Goal: Task Accomplishment & Management: Use online tool/utility

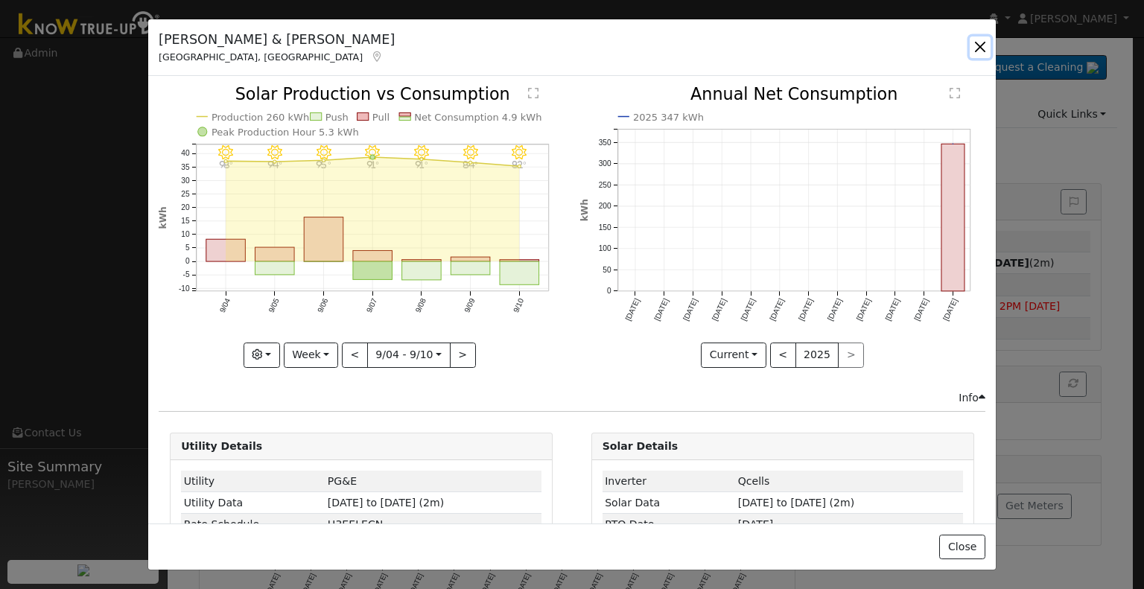
click at [974, 52] on button "button" at bounding box center [979, 46] width 21 height 21
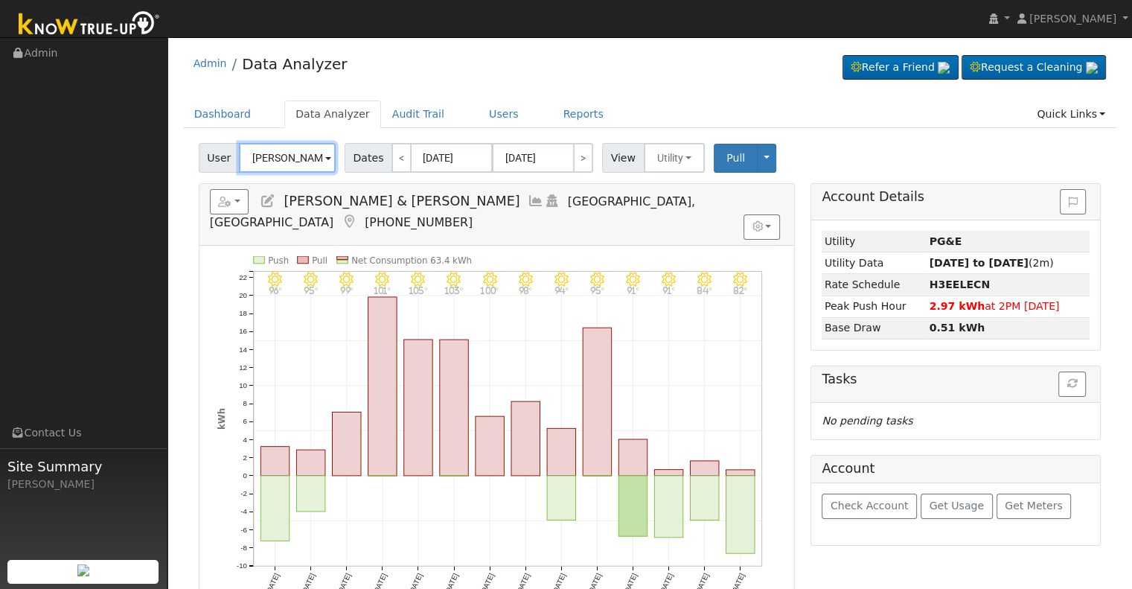
click at [262, 169] on input "[PERSON_NAME] & [PERSON_NAME]" at bounding box center [287, 158] width 97 height 30
click at [266, 166] on input "[PERSON_NAME] & [PERSON_NAME]" at bounding box center [287, 158] width 97 height 30
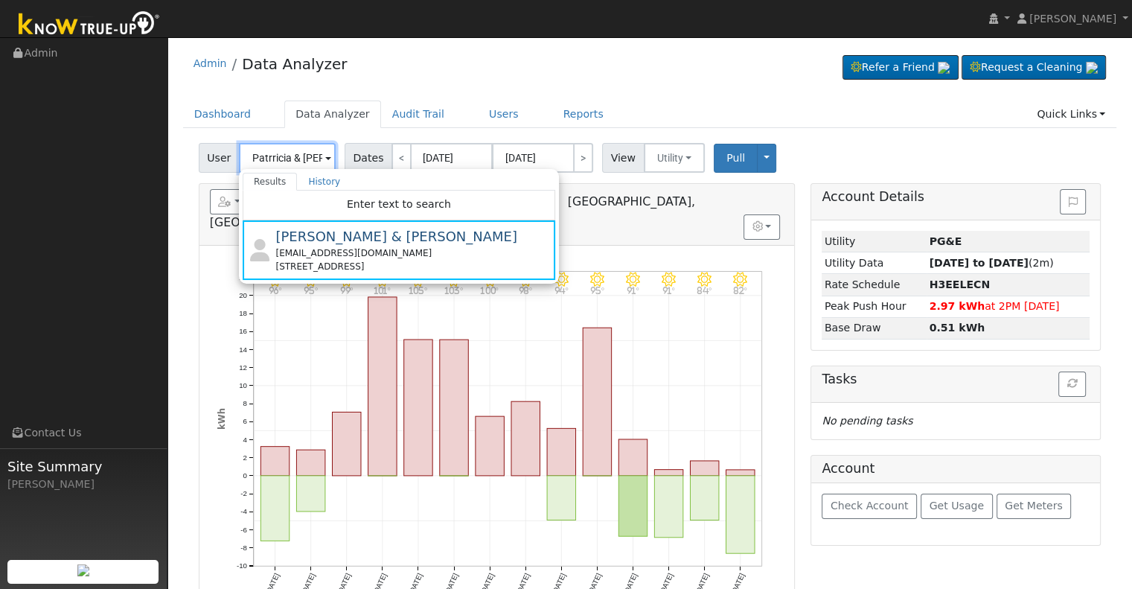
click at [267, 165] on input "Patrricia & [PERSON_NAME]" at bounding box center [287, 158] width 97 height 30
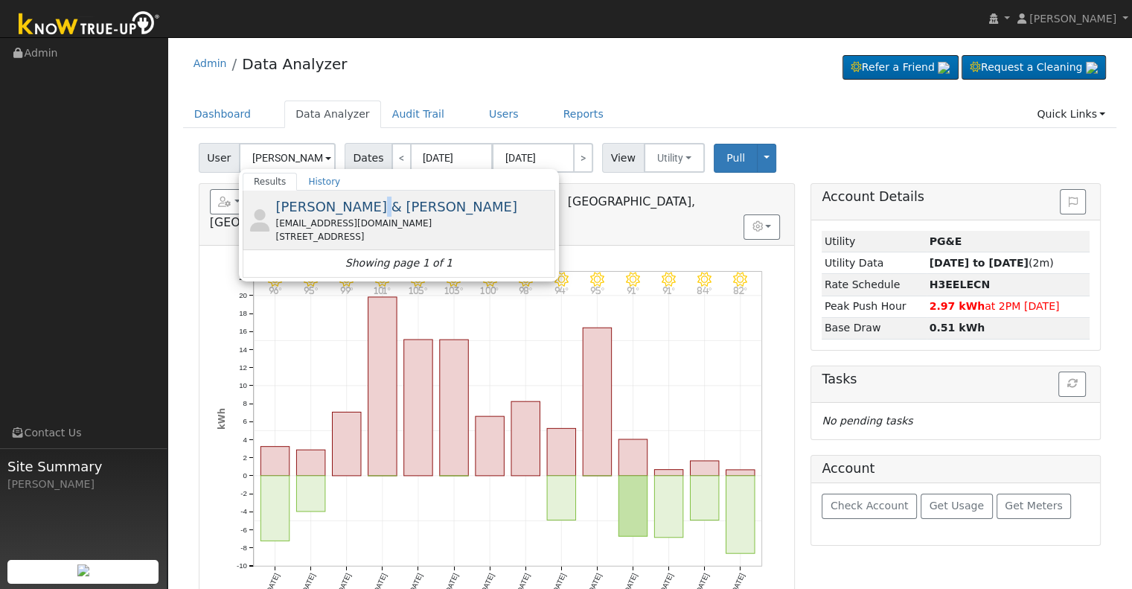
click at [357, 211] on span "[PERSON_NAME] & [PERSON_NAME]" at bounding box center [396, 207] width 242 height 16
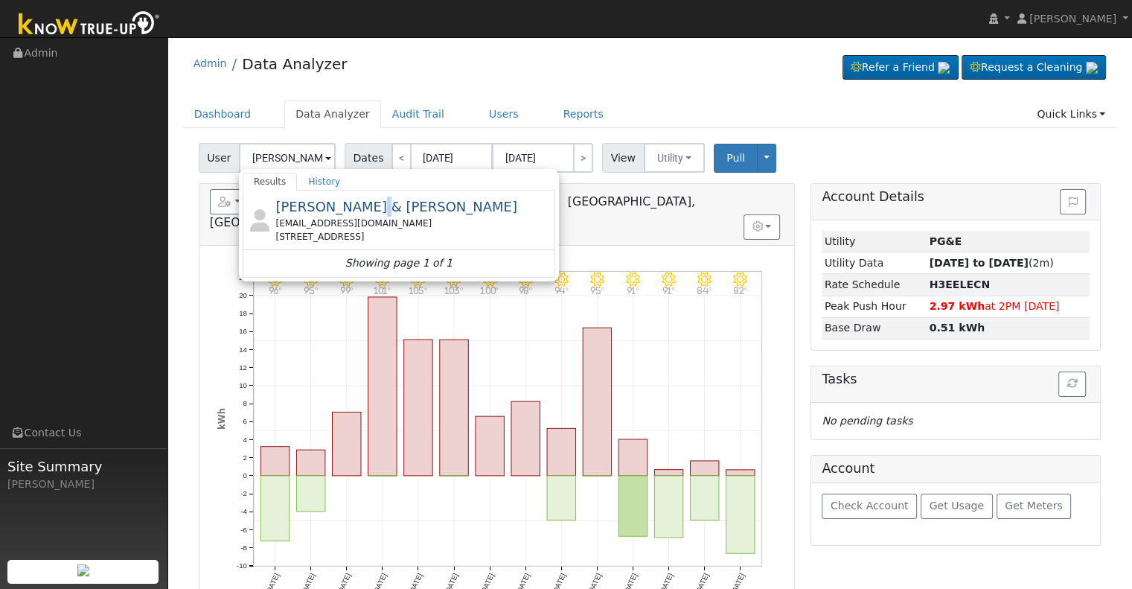
type input "[PERSON_NAME] & [PERSON_NAME]"
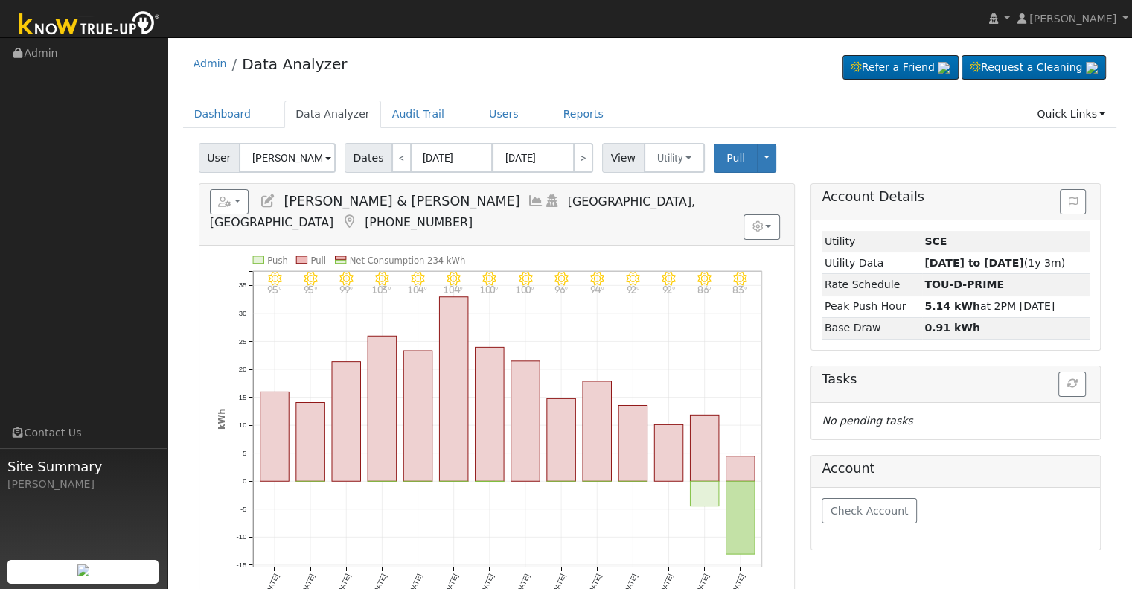
click at [528, 203] on icon at bounding box center [536, 200] width 16 height 13
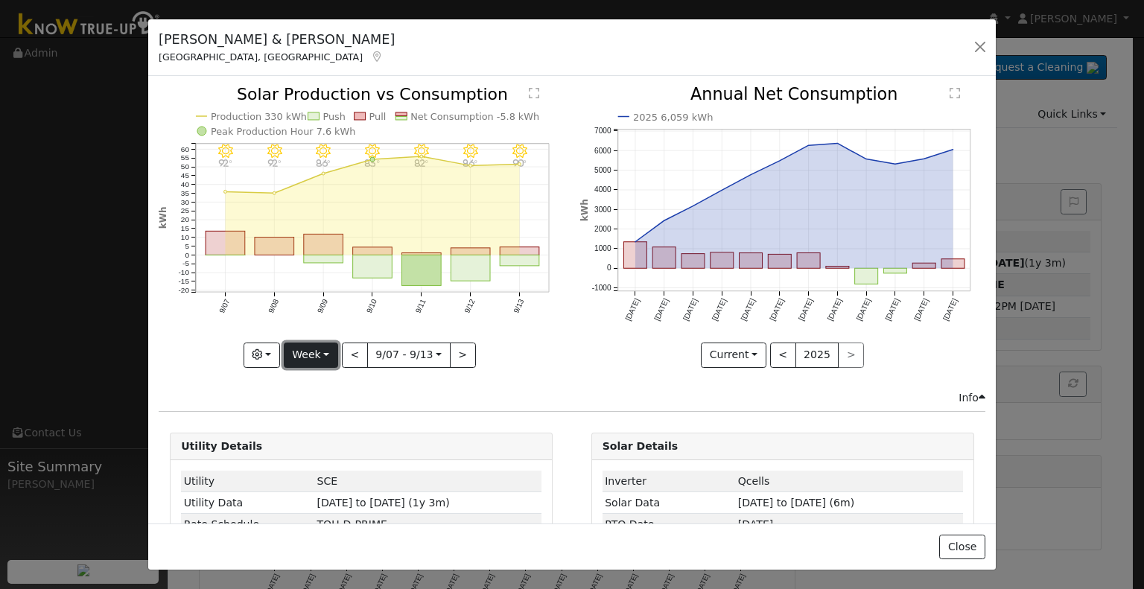
click at [319, 357] on button "Week" at bounding box center [311, 354] width 54 height 25
click at [337, 416] on link "Month" at bounding box center [335, 426] width 103 height 21
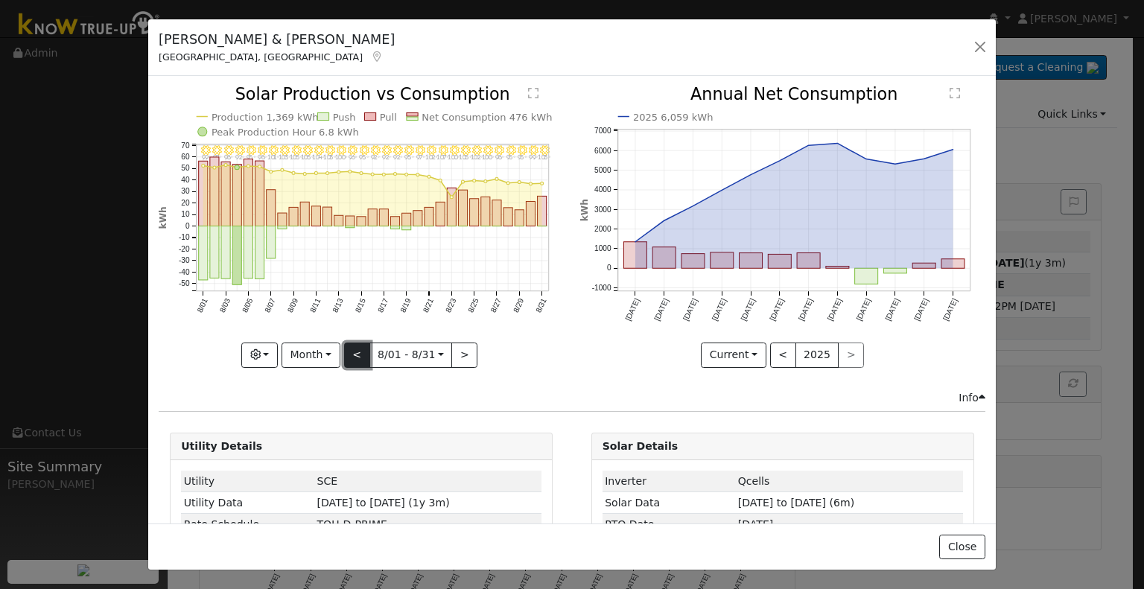
click at [351, 354] on button "<" at bounding box center [357, 354] width 26 height 25
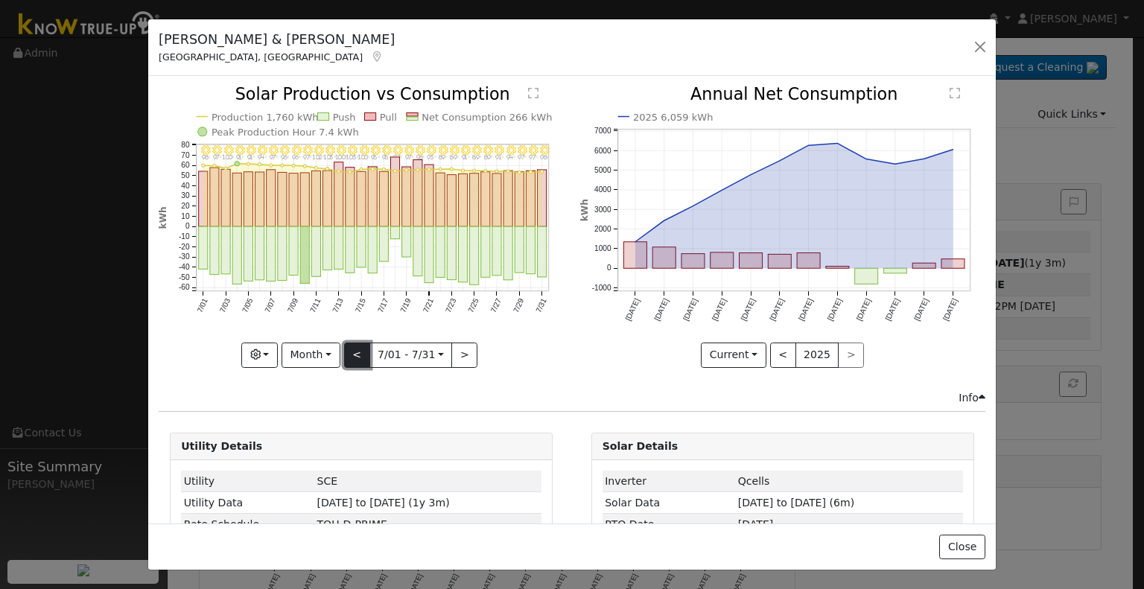
click at [348, 348] on button "<" at bounding box center [357, 354] width 26 height 25
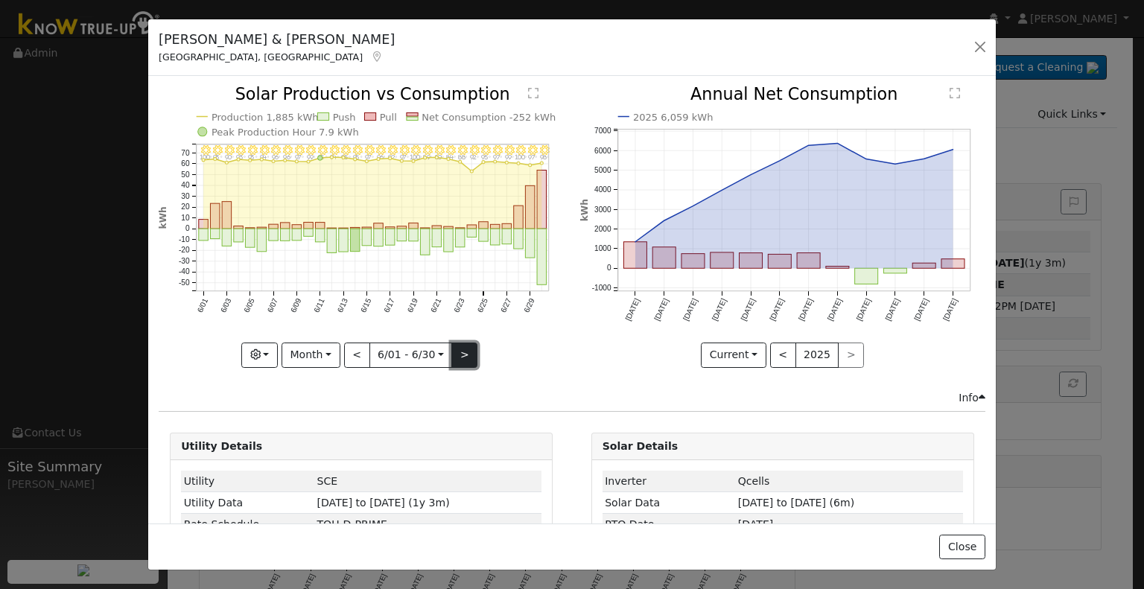
click at [459, 343] on button ">" at bounding box center [464, 354] width 26 height 25
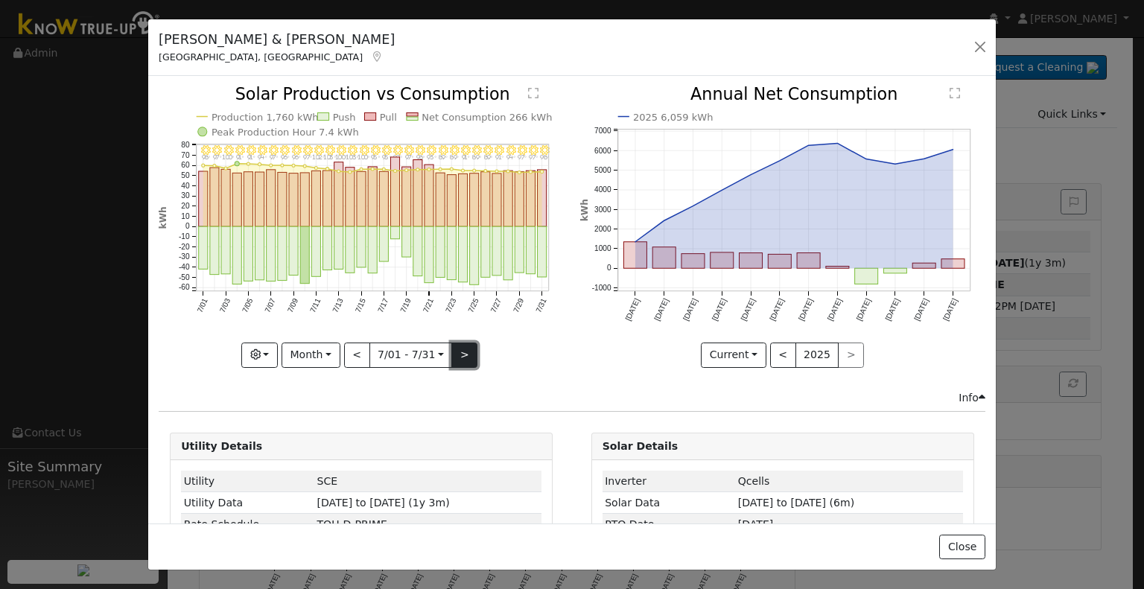
click at [459, 343] on button ">" at bounding box center [464, 354] width 26 height 25
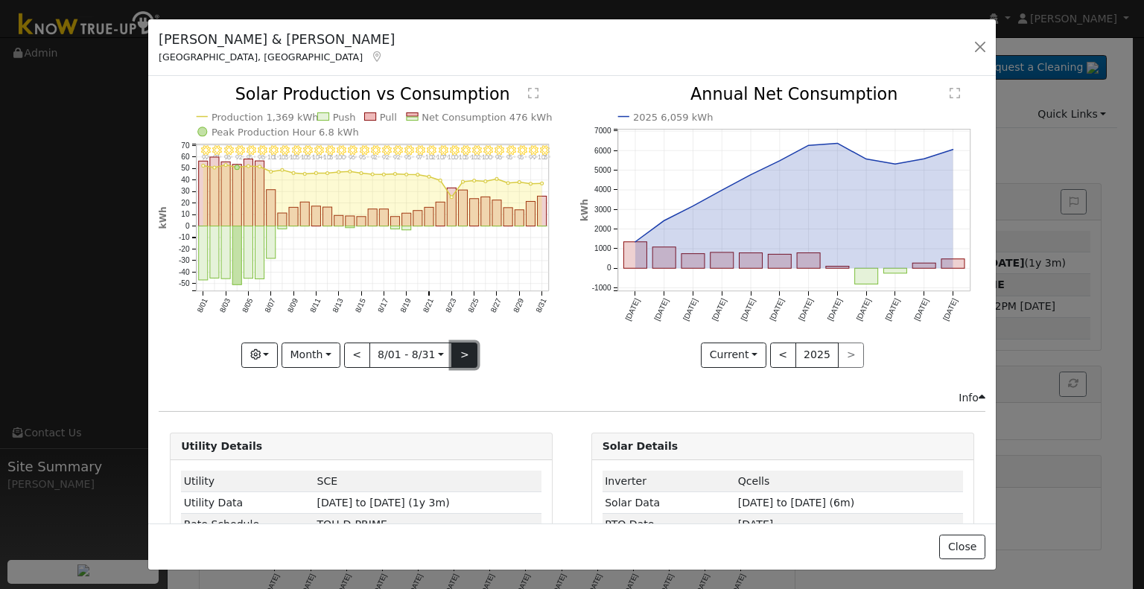
click at [465, 342] on button ">" at bounding box center [464, 354] width 26 height 25
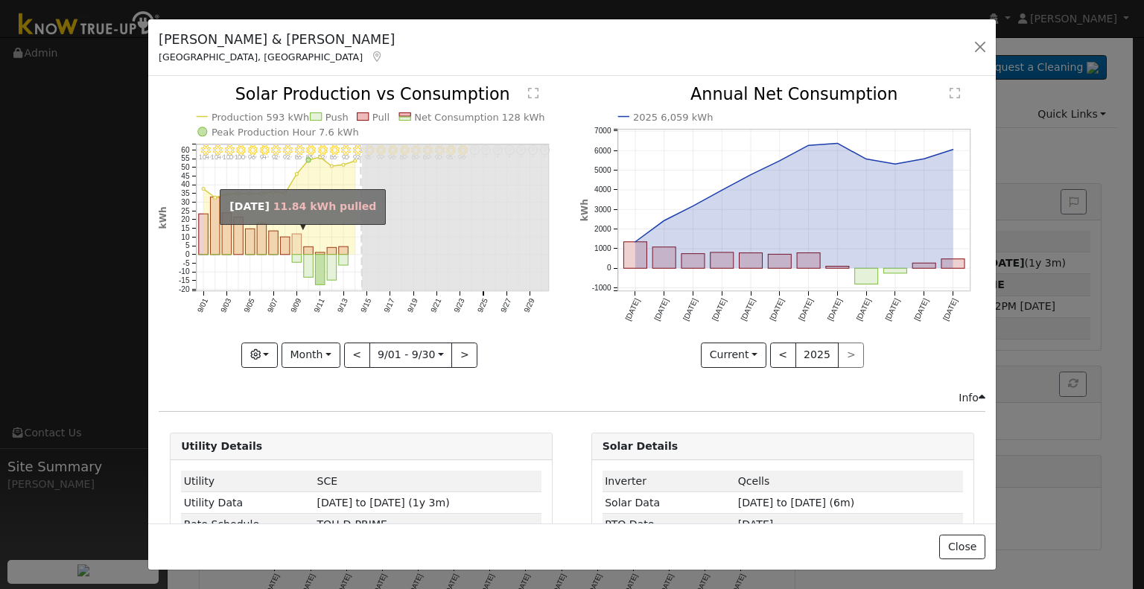
click at [295, 246] on rect "onclick=""" at bounding box center [297, 245] width 10 height 21
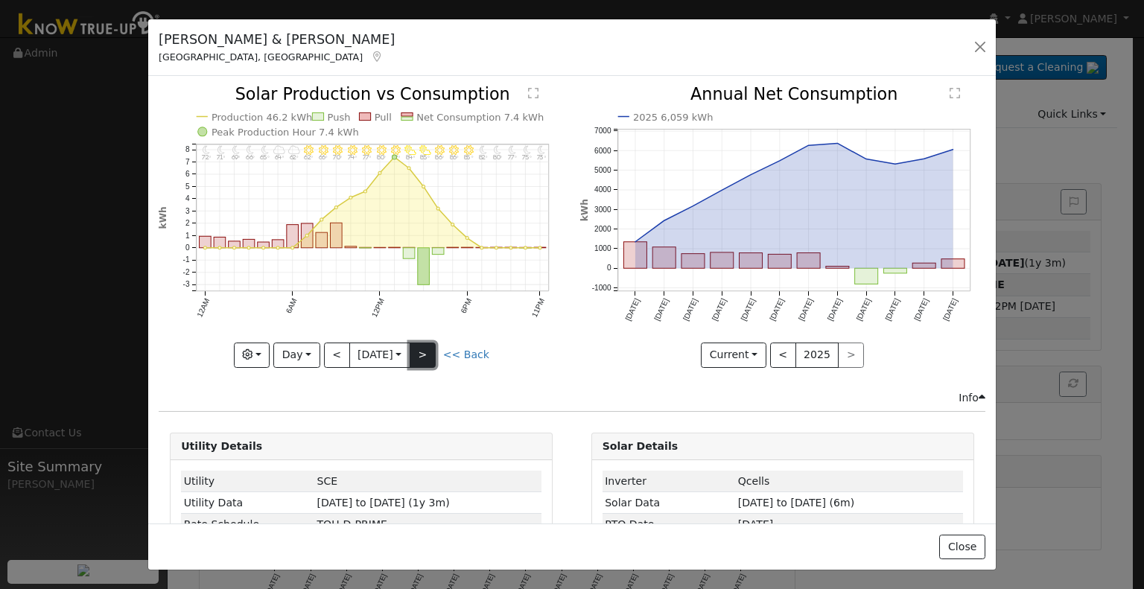
click at [425, 350] on button ">" at bounding box center [423, 354] width 26 height 25
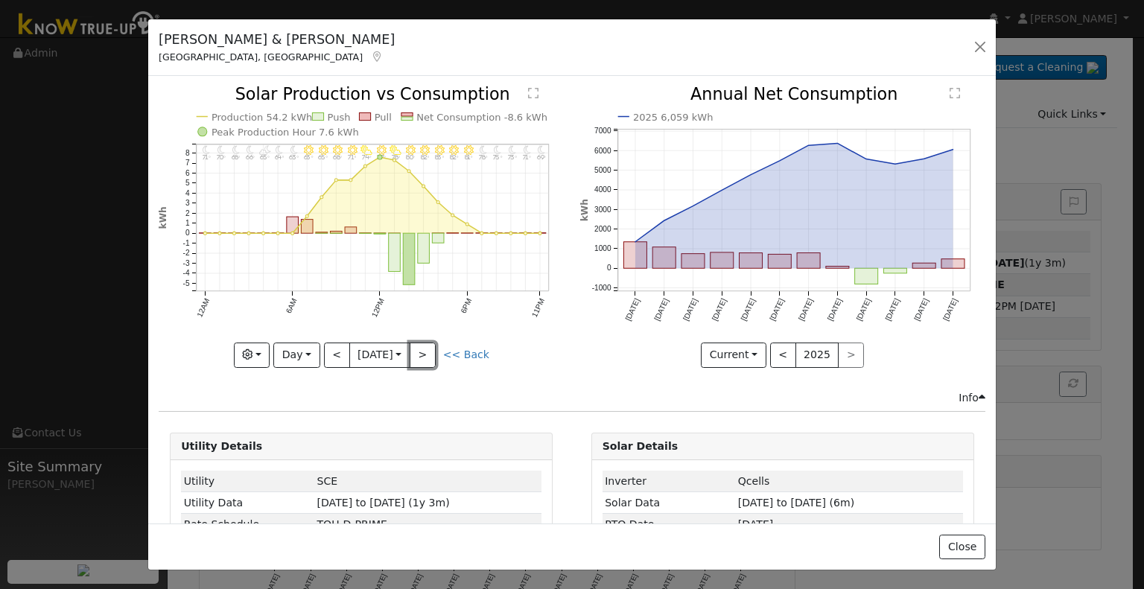
click at [426, 350] on button ">" at bounding box center [423, 354] width 26 height 25
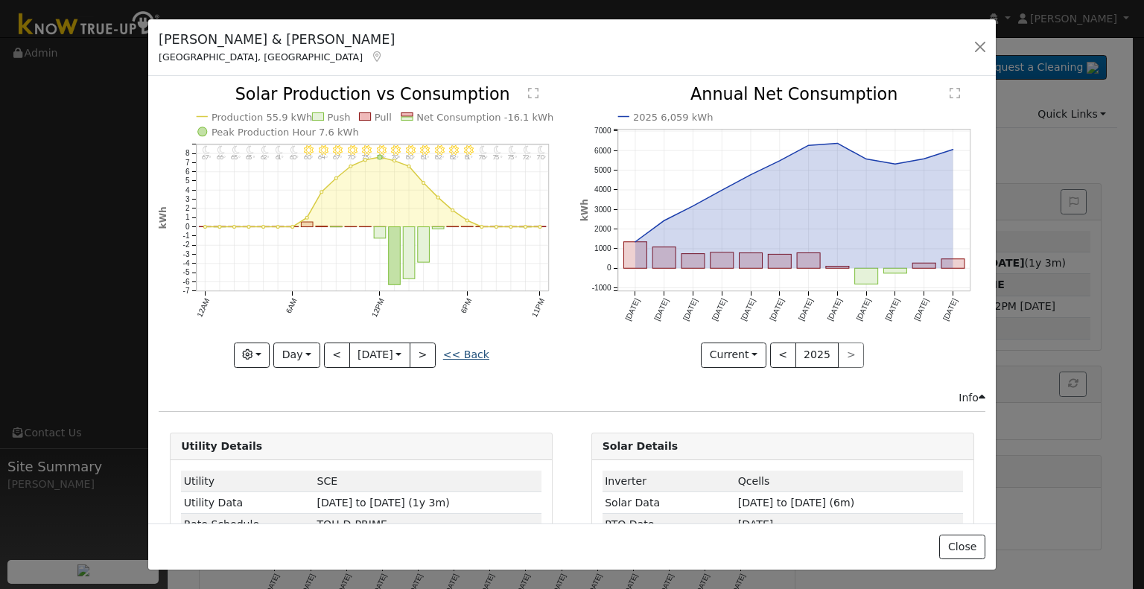
click at [464, 350] on link "<< Back" at bounding box center [466, 354] width 46 height 12
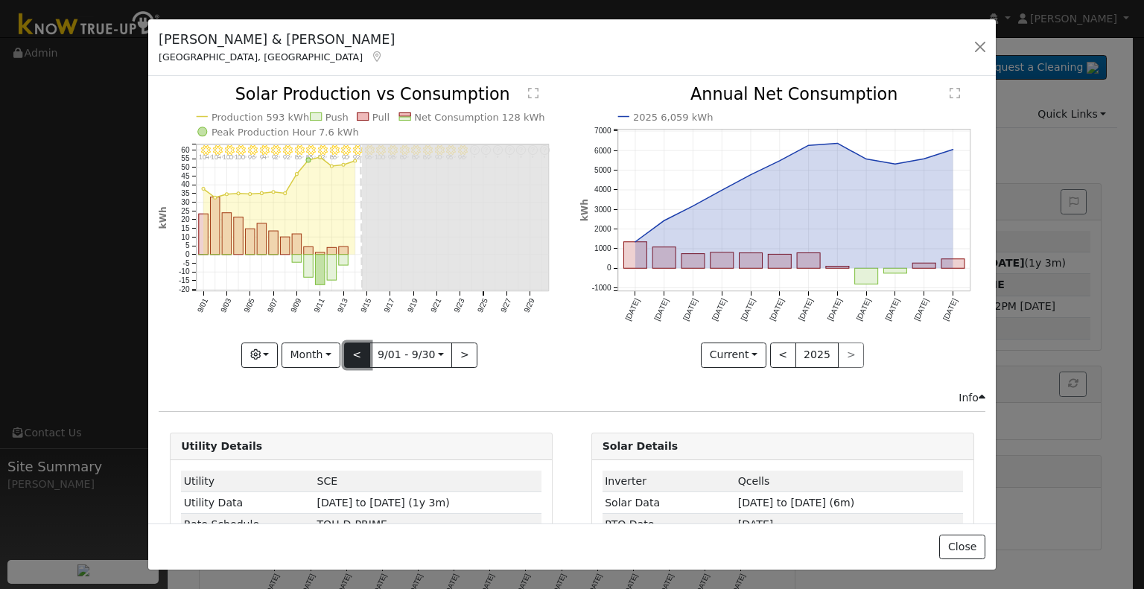
click at [357, 354] on button "<" at bounding box center [357, 354] width 26 height 25
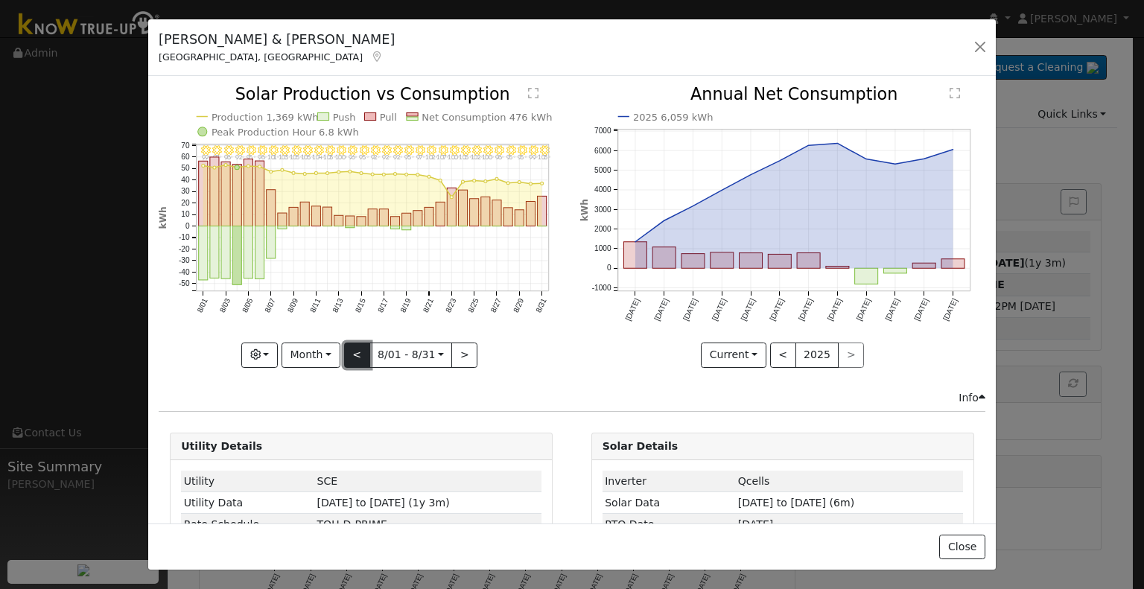
click at [352, 351] on button "<" at bounding box center [357, 354] width 26 height 25
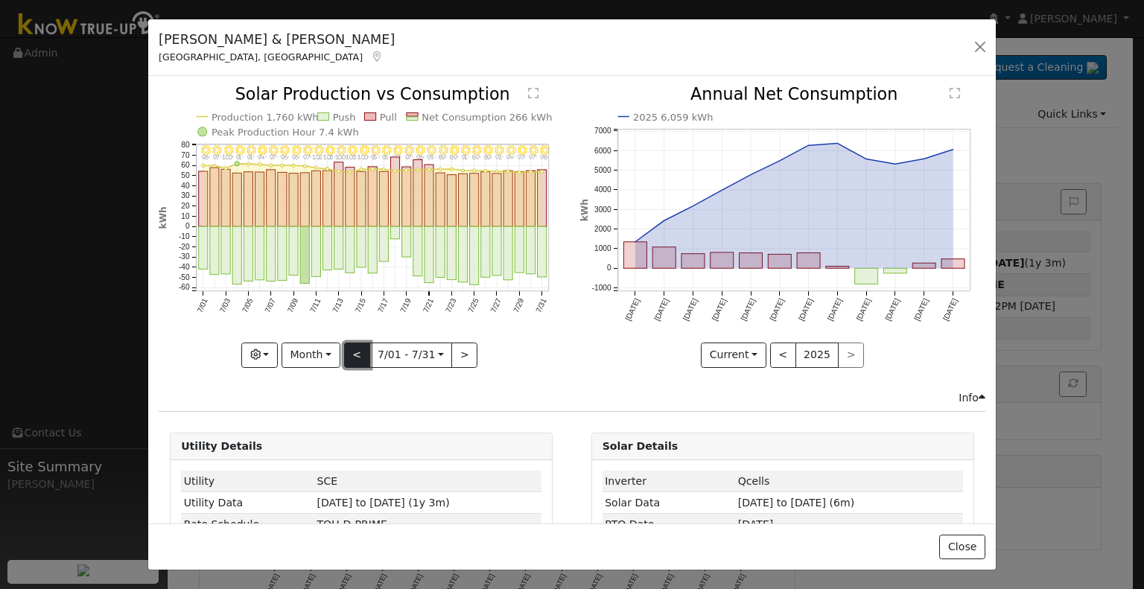
click at [354, 354] on button "<" at bounding box center [357, 354] width 26 height 25
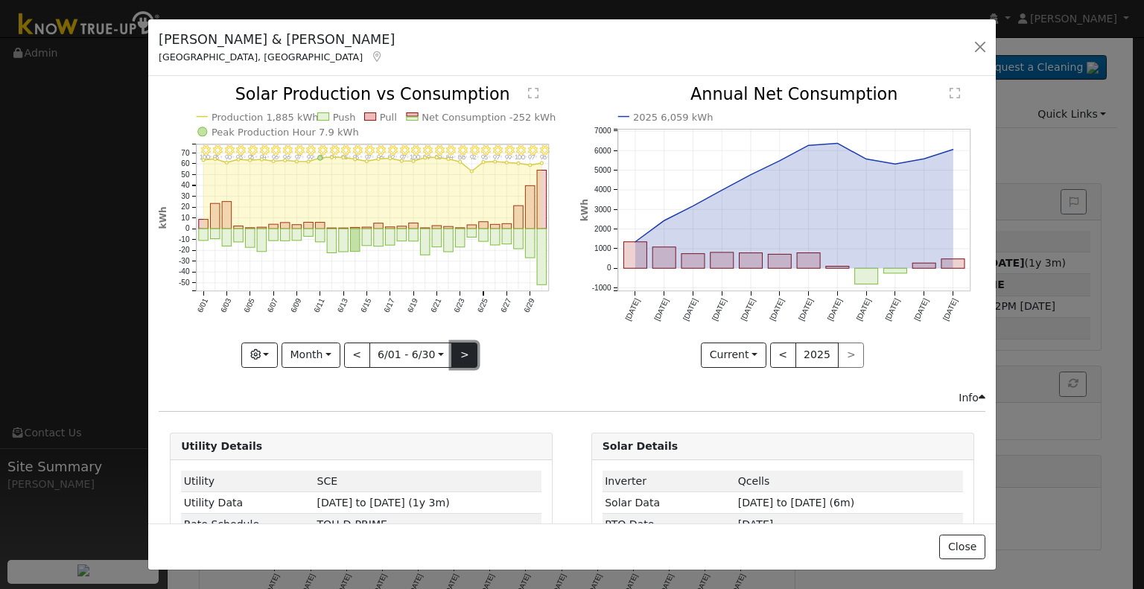
click at [457, 348] on button ">" at bounding box center [464, 354] width 26 height 25
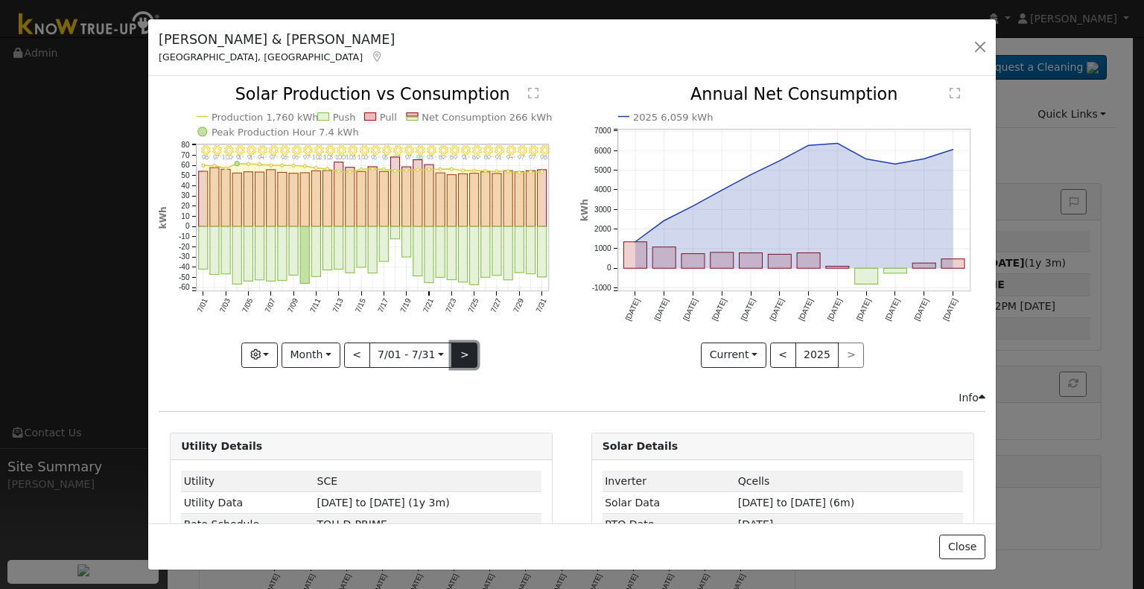
click at [457, 348] on button ">" at bounding box center [464, 354] width 26 height 25
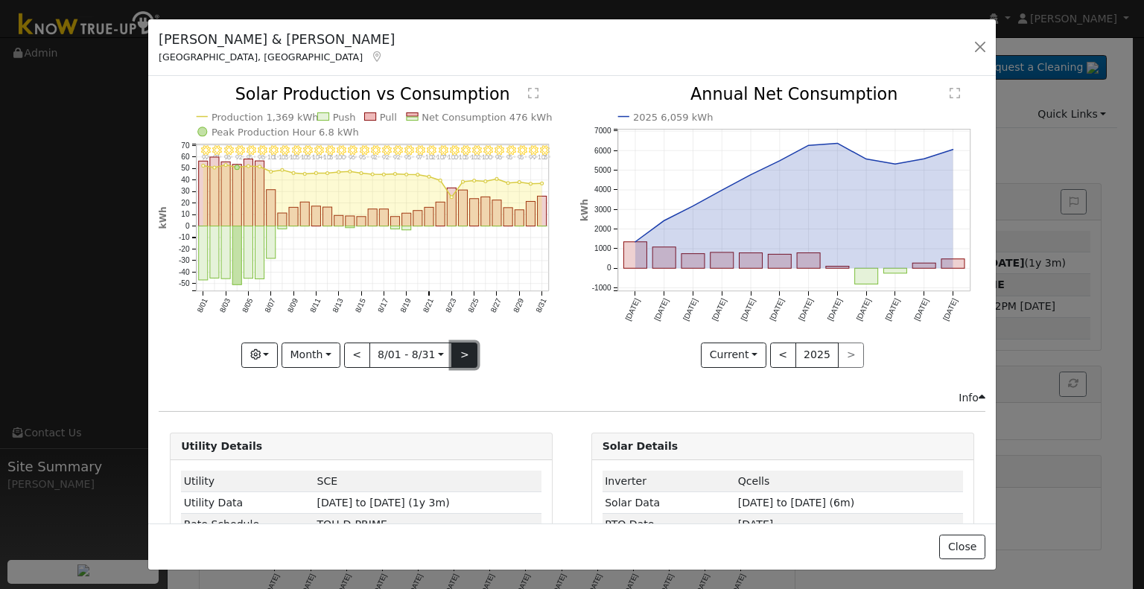
click at [465, 348] on button ">" at bounding box center [464, 354] width 26 height 25
type input "[DATE]"
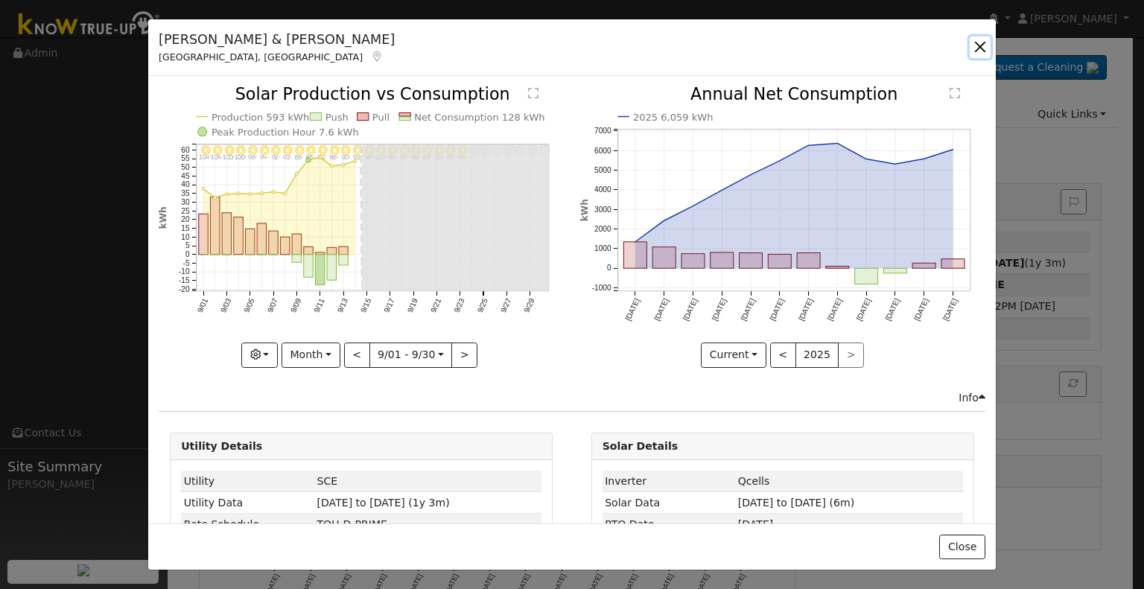
click at [969, 47] on button "button" at bounding box center [979, 46] width 21 height 21
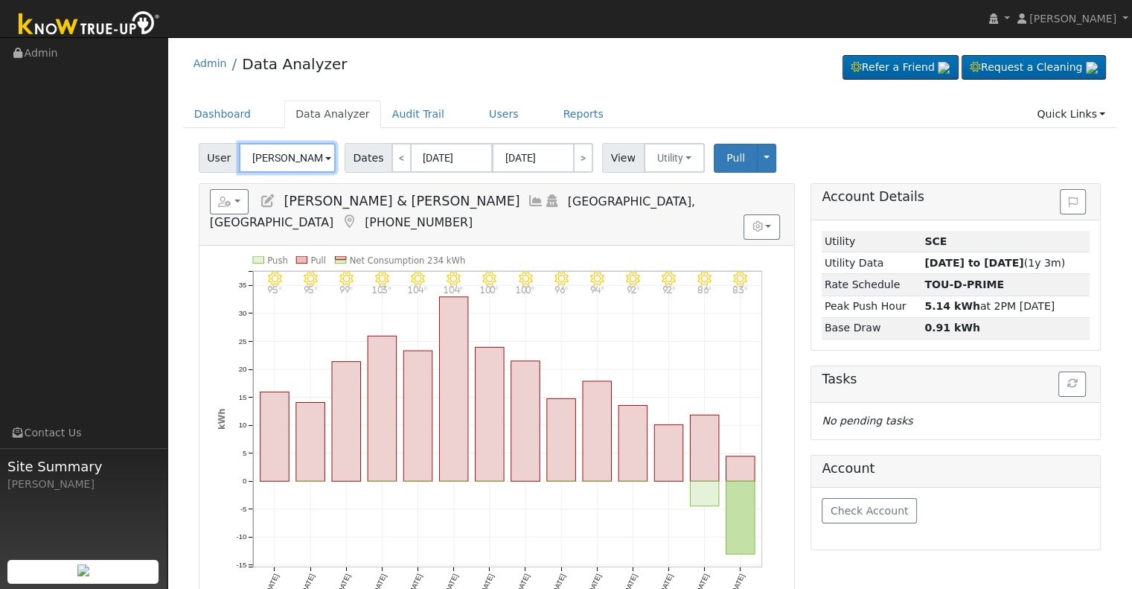
click at [282, 152] on input "[PERSON_NAME] & [PERSON_NAME]" at bounding box center [287, 158] width 97 height 30
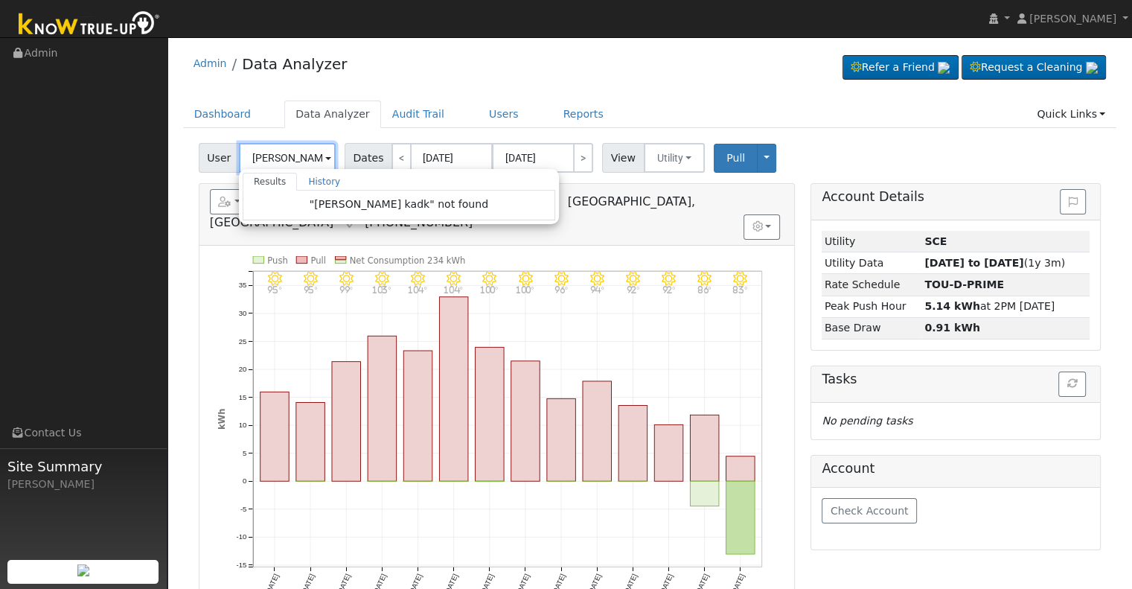
click at [274, 161] on input "[PERSON_NAME] kadk" at bounding box center [287, 158] width 97 height 30
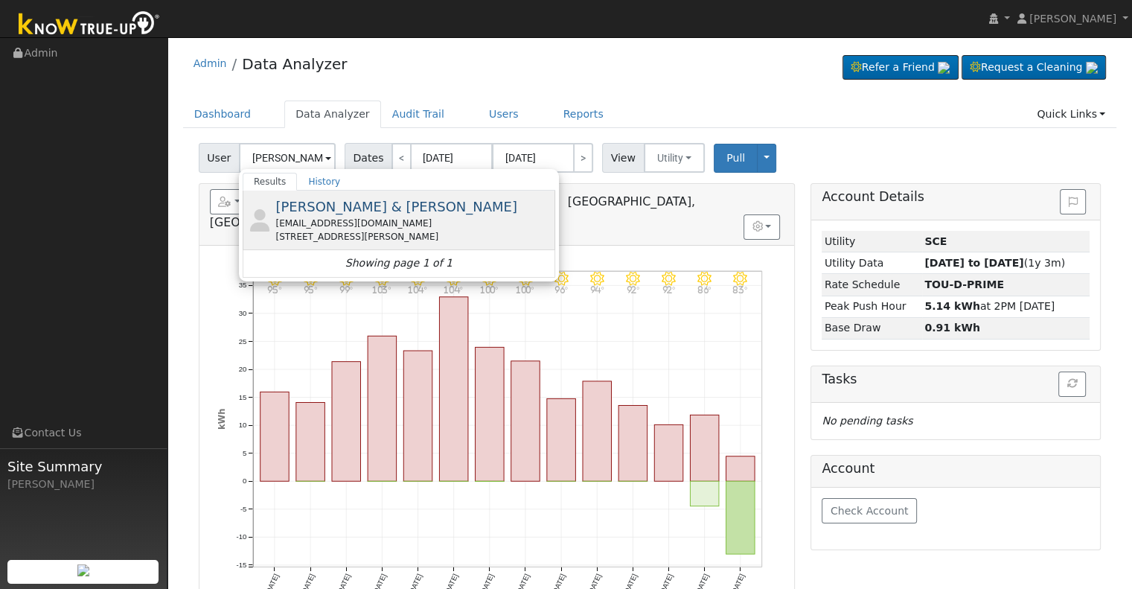
click at [357, 214] on span "[PERSON_NAME] & [PERSON_NAME]" at bounding box center [396, 207] width 242 height 16
type input "[PERSON_NAME] & [PERSON_NAME]"
